Goal: Navigation & Orientation: Find specific page/section

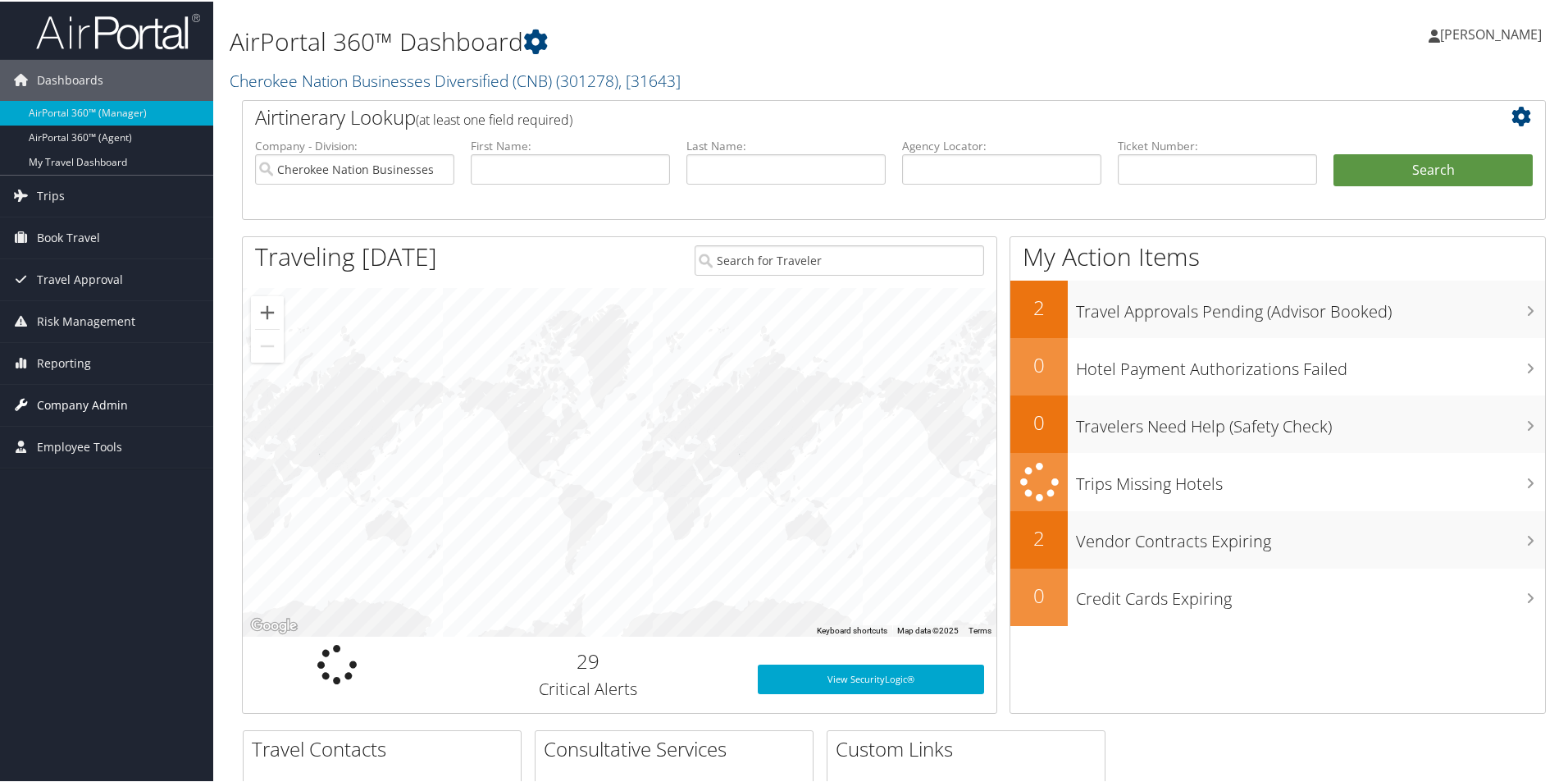
click at [74, 400] on span "Company Admin" at bounding box center [82, 404] width 91 height 41
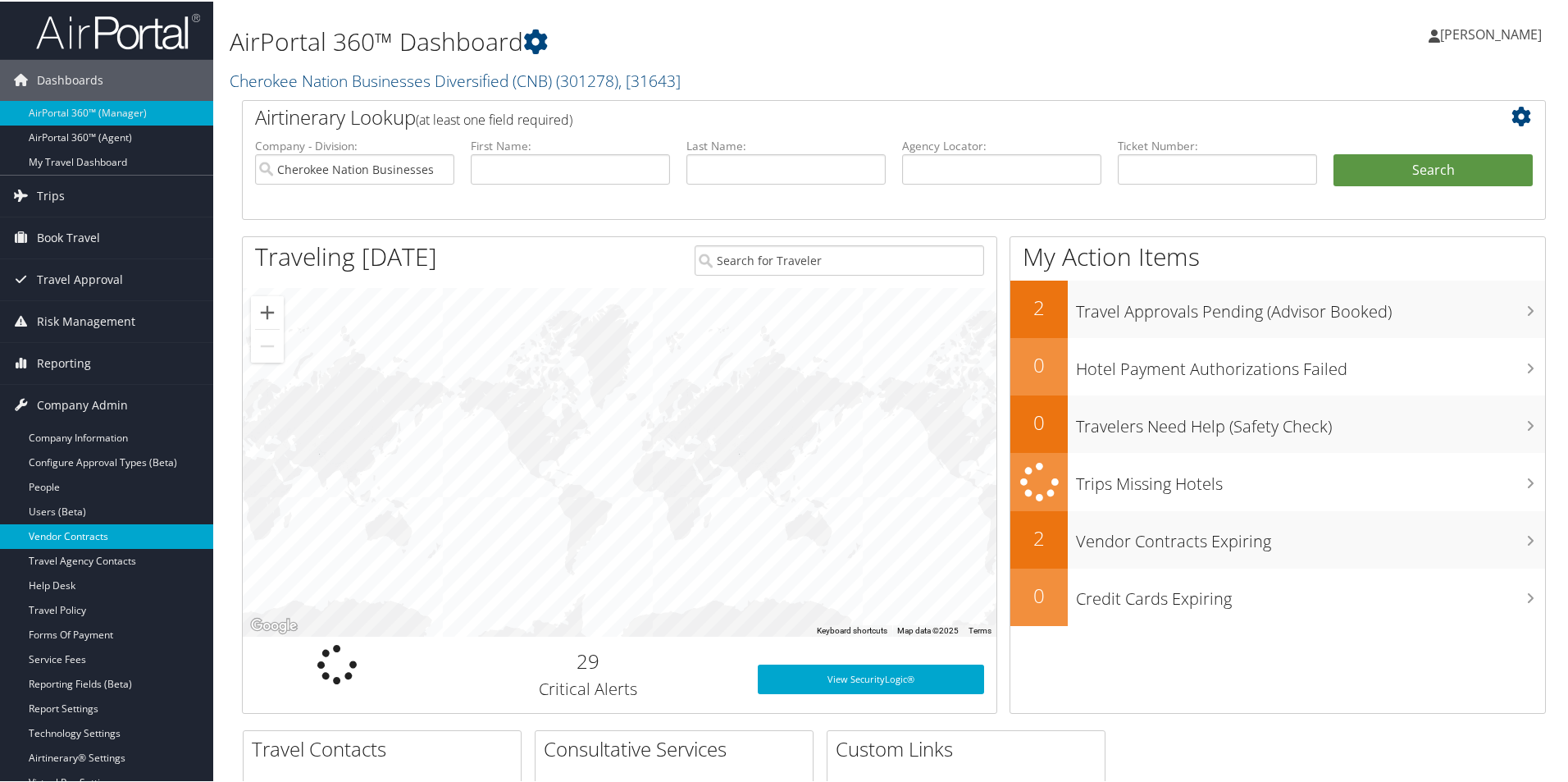
click at [103, 534] on link "Vendor Contracts" at bounding box center [106, 536] width 213 height 25
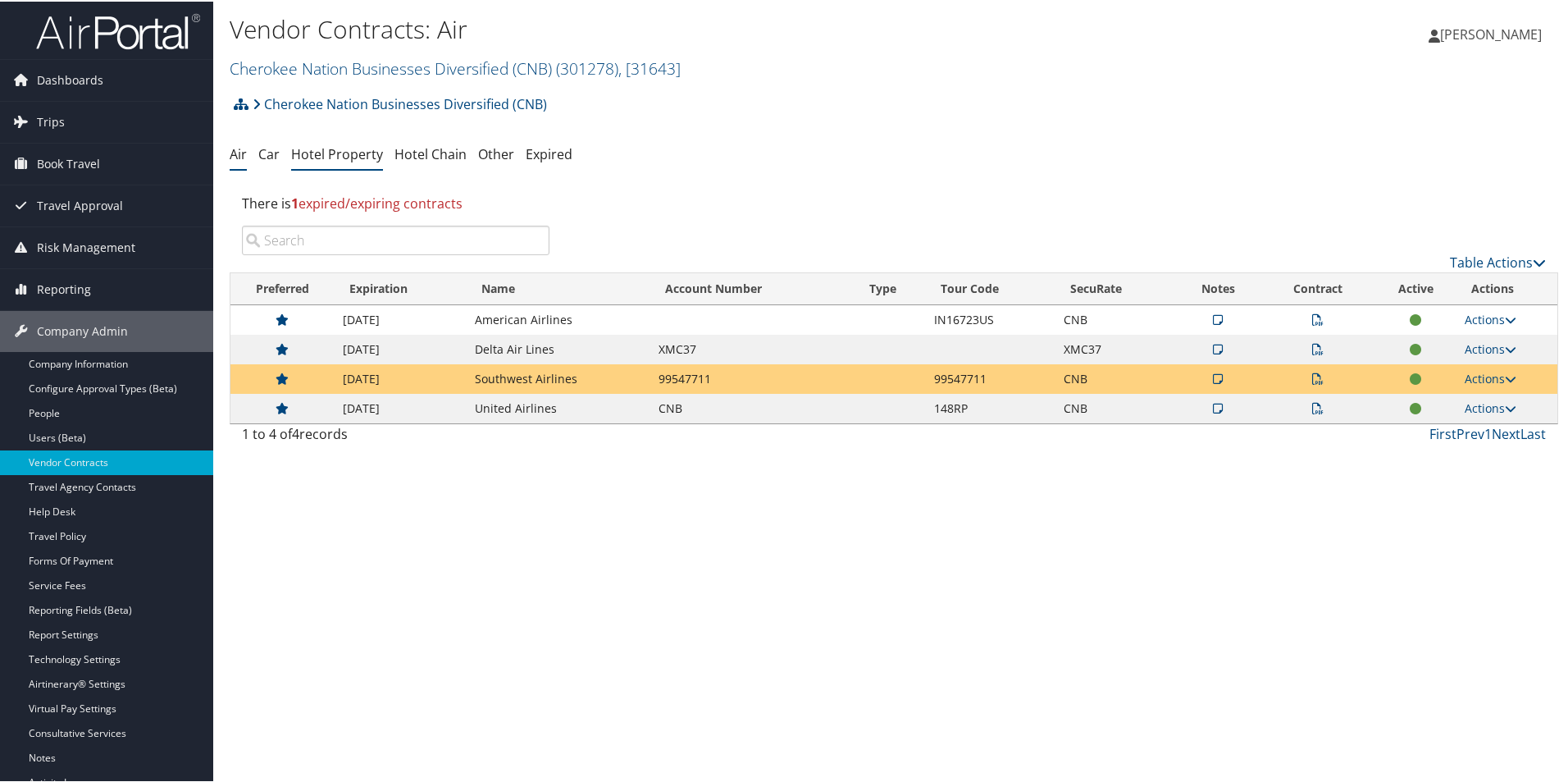
click at [350, 149] on link "Hotel Property" at bounding box center [338, 152] width 92 height 18
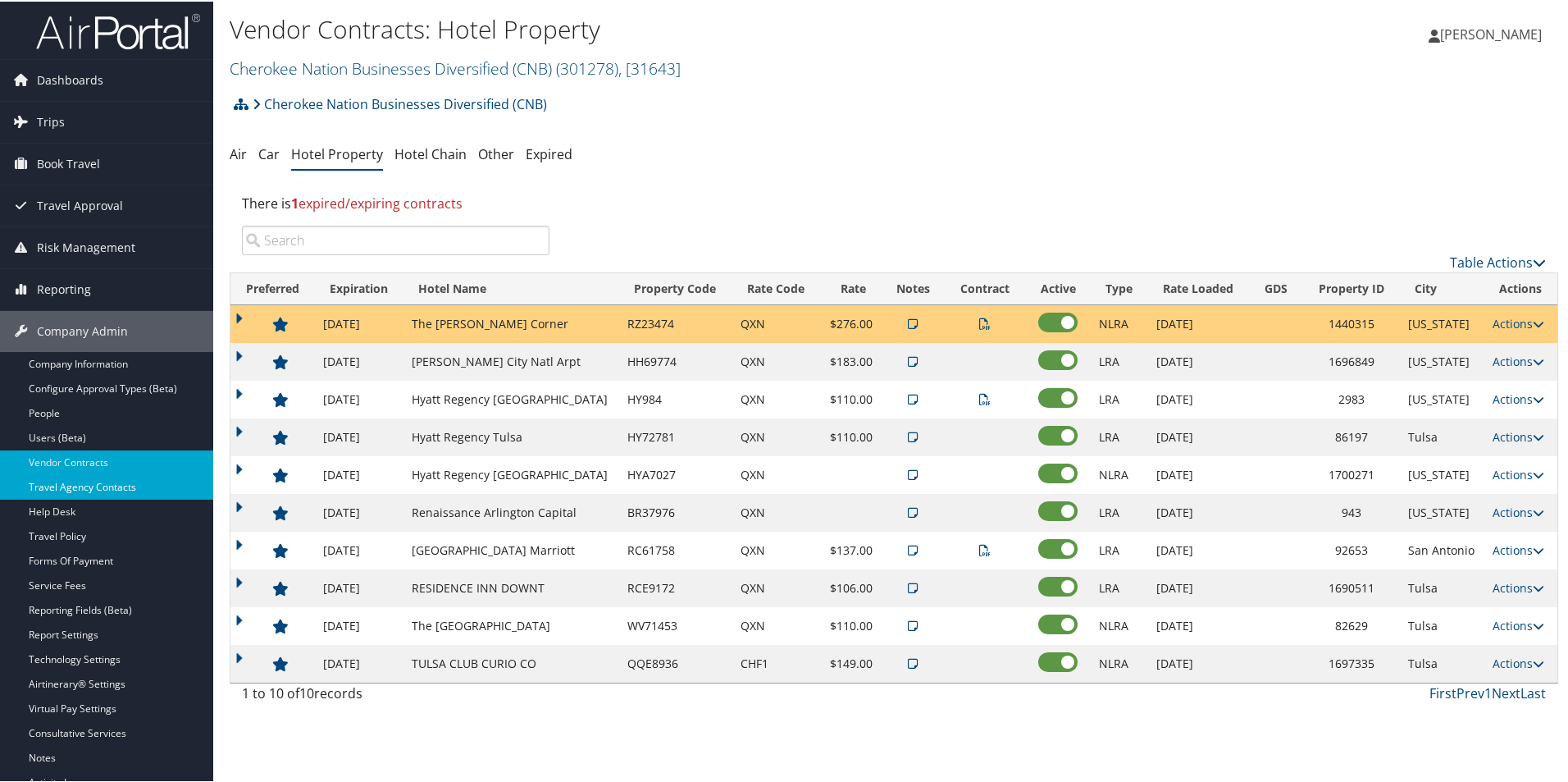
click at [96, 492] on link "Travel Agency Contacts" at bounding box center [106, 486] width 213 height 25
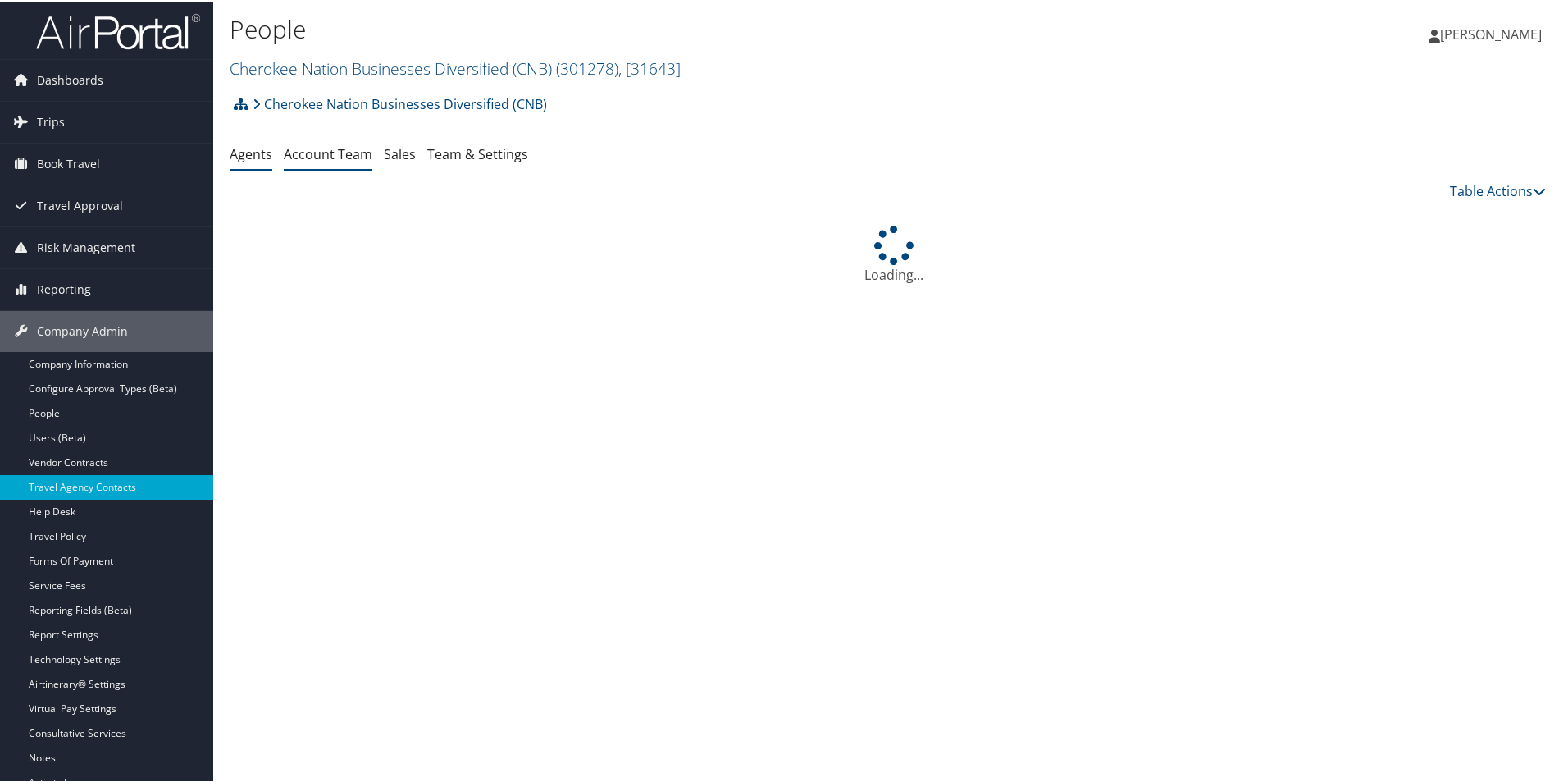
click at [342, 157] on link "Account Team" at bounding box center [329, 152] width 89 height 18
